Goal: Information Seeking & Learning: Learn about a topic

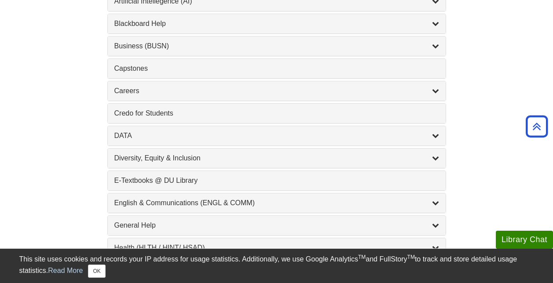
scroll to position [397, 0]
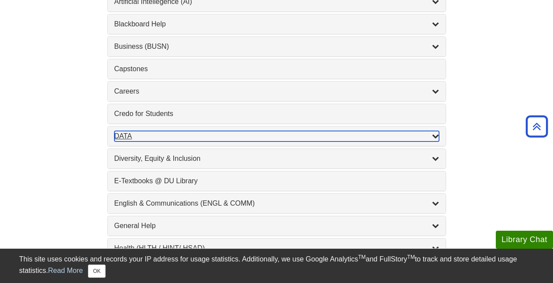
click at [366, 136] on div "DATA , 2 guides" at bounding box center [276, 136] width 324 height 11
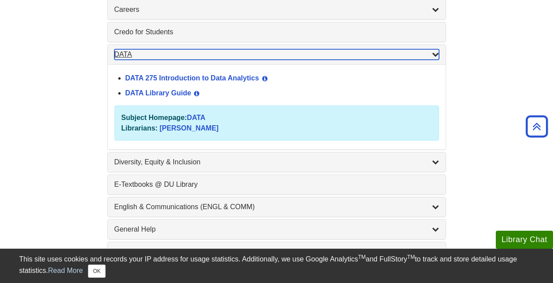
scroll to position [480, 0]
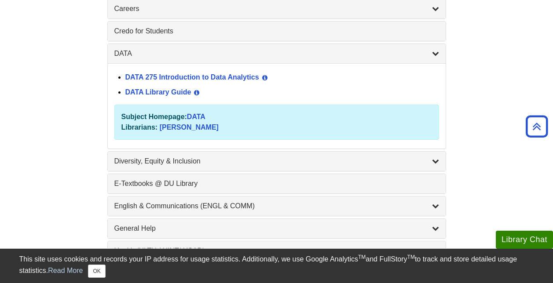
click at [382, 154] on div "Diversity, Equity & Inclusion , 17 guides" at bounding box center [277, 161] width 338 height 19
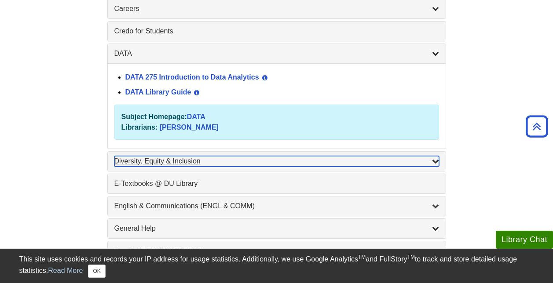
click at [403, 160] on div "Diversity, Equity & Inclusion , 17 guides" at bounding box center [276, 161] width 324 height 11
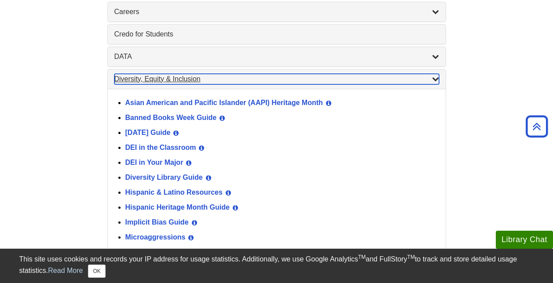
scroll to position [478, 0]
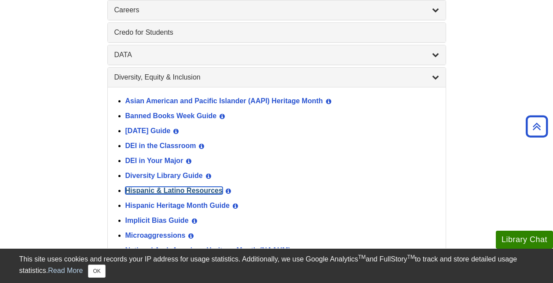
click at [196, 191] on link "Hispanic & Latino Resources" at bounding box center [173, 190] width 97 height 7
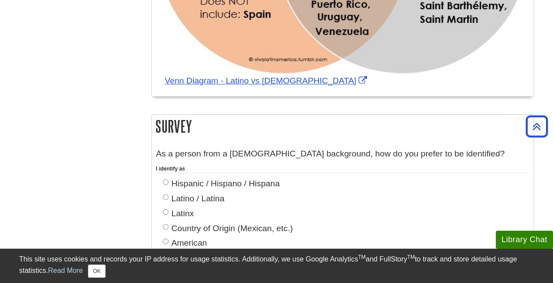
scroll to position [856, 0]
click at [184, 192] on label "Latino / Latina" at bounding box center [194, 198] width 62 height 13
click at [168, 194] on input "Latino / Latina" at bounding box center [166, 197] width 6 height 6
radio input "true"
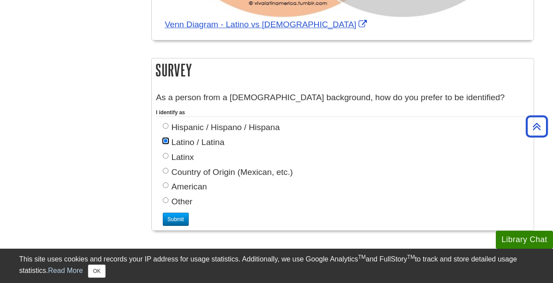
scroll to position [912, 0]
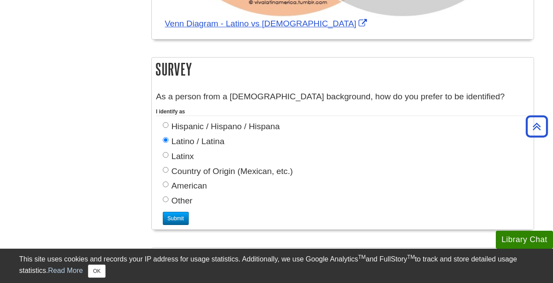
click at [188, 165] on label "Country of Origin (Mexican, etc.)" at bounding box center [228, 171] width 130 height 13
click at [168, 167] on input "Country of Origin (Mexican, etc.)" at bounding box center [166, 170] width 6 height 6
radio input "true"
click at [177, 212] on input "Submit" at bounding box center [176, 218] width 26 height 13
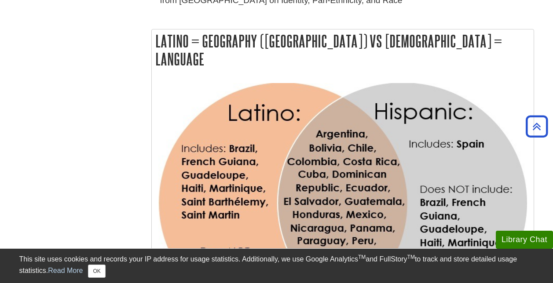
scroll to position [603, 0]
